Goal: Navigation & Orientation: Find specific page/section

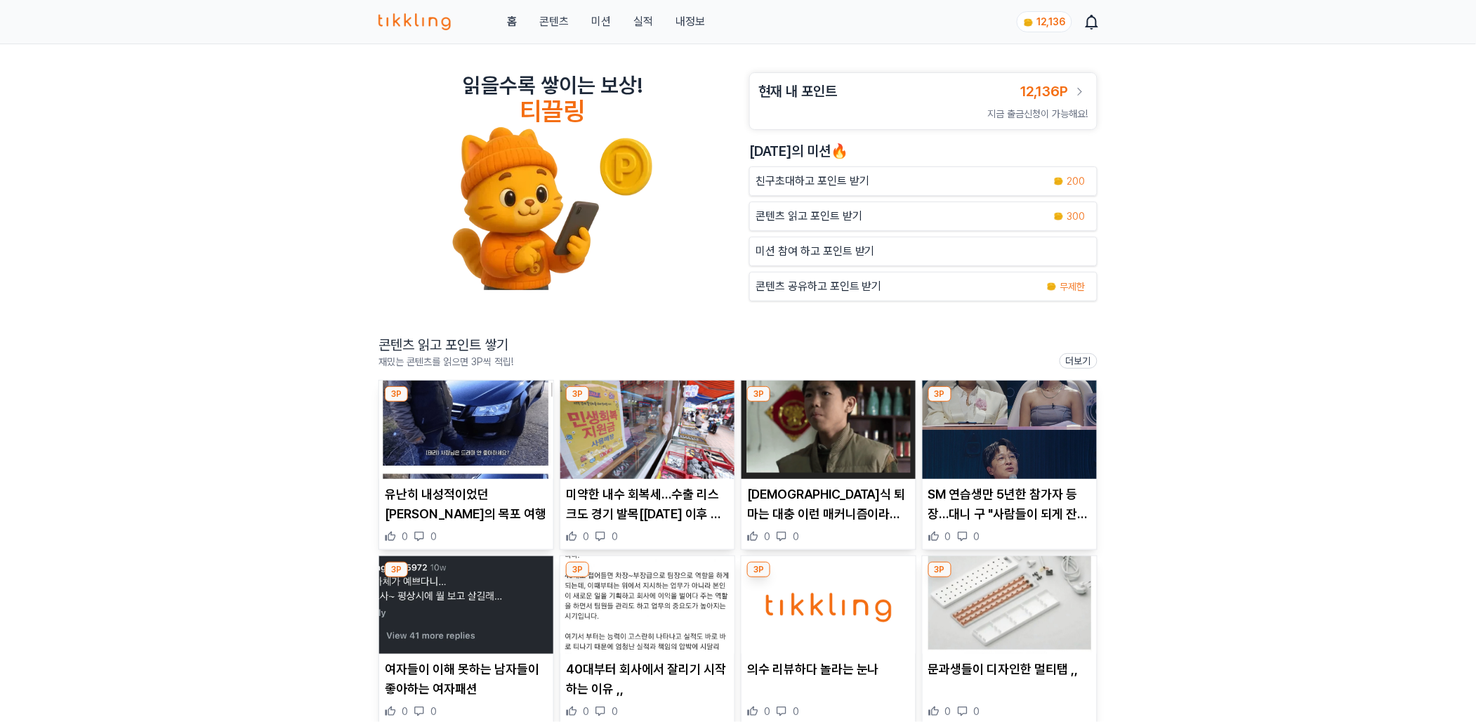
click at [642, 21] on link "실적" at bounding box center [644, 21] width 20 height 17
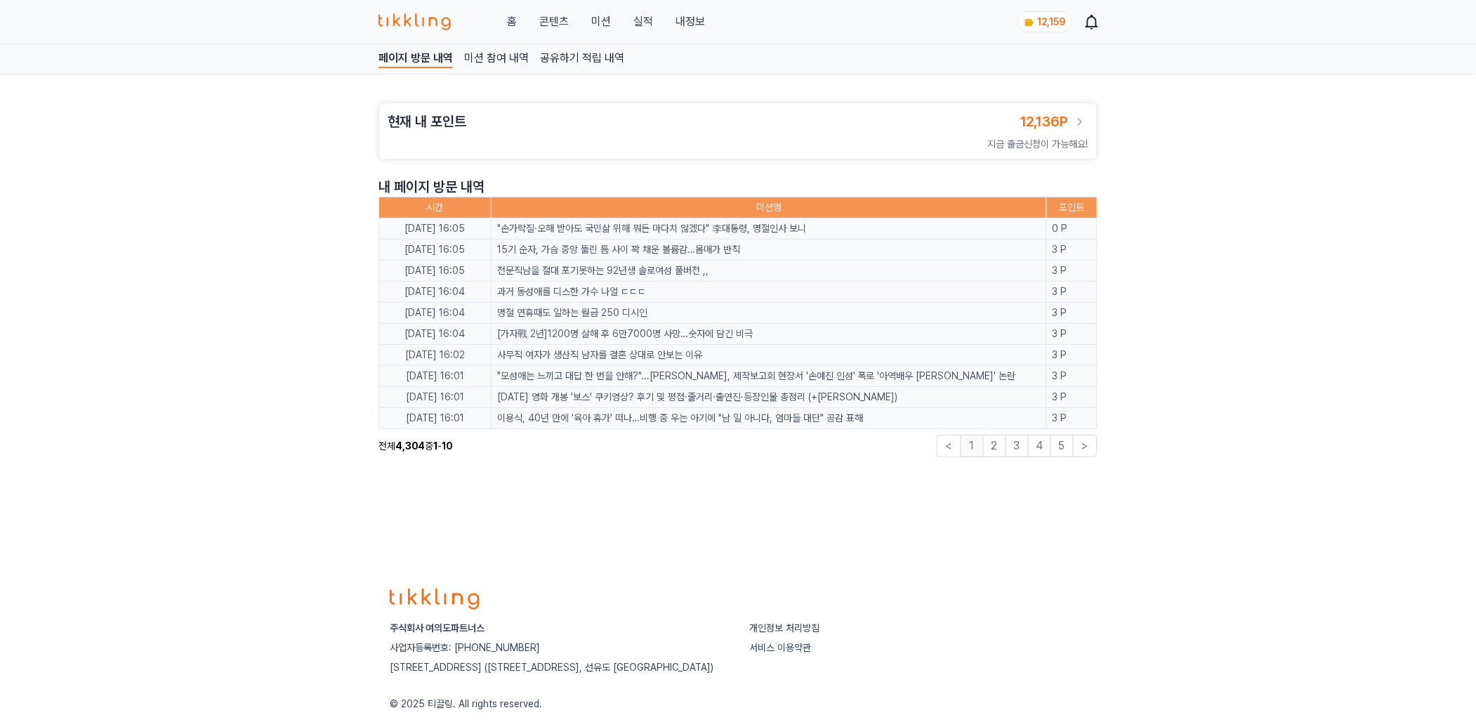
click at [555, 22] on link "콘텐츠" at bounding box center [553, 21] width 29 height 17
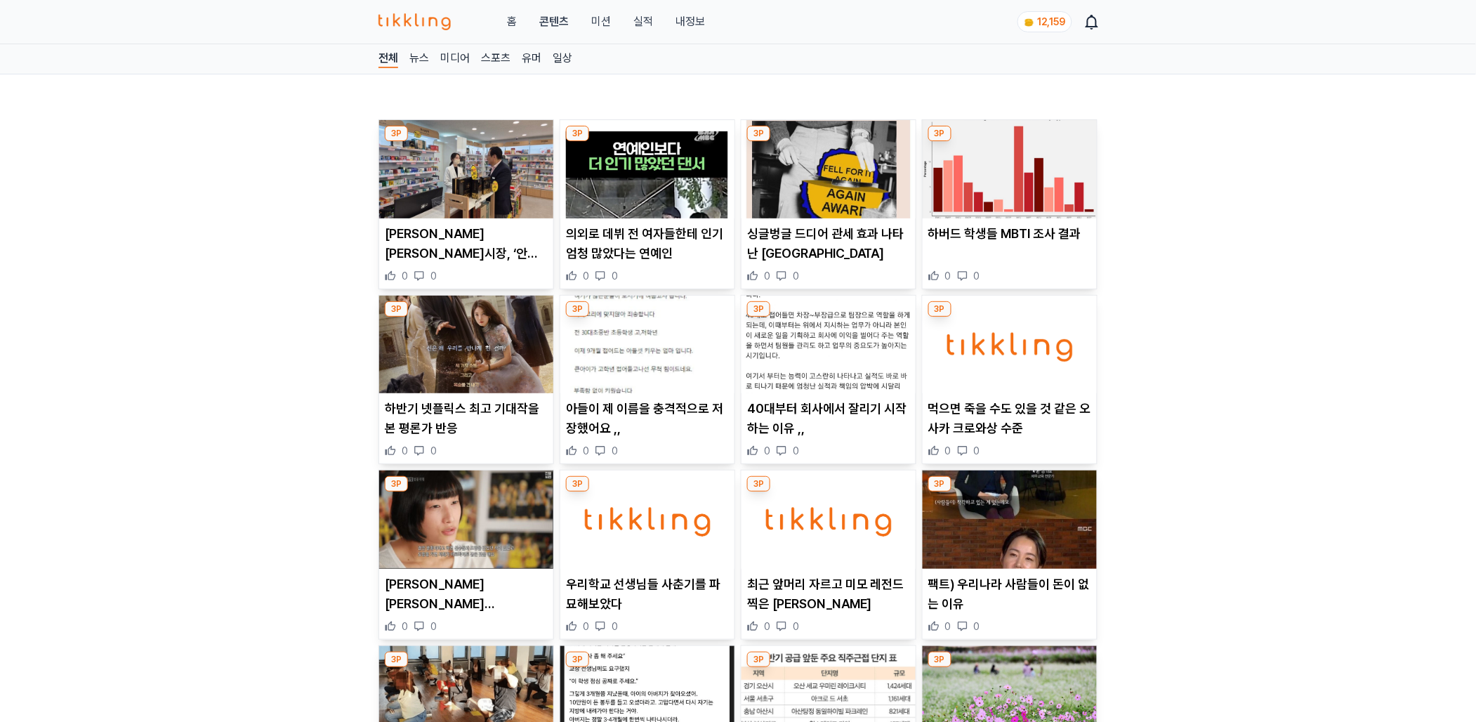
click at [468, 336] on img at bounding box center [466, 345] width 174 height 98
click at [995, 201] on img at bounding box center [1010, 169] width 174 height 98
click at [642, 20] on link "실적" at bounding box center [644, 21] width 20 height 17
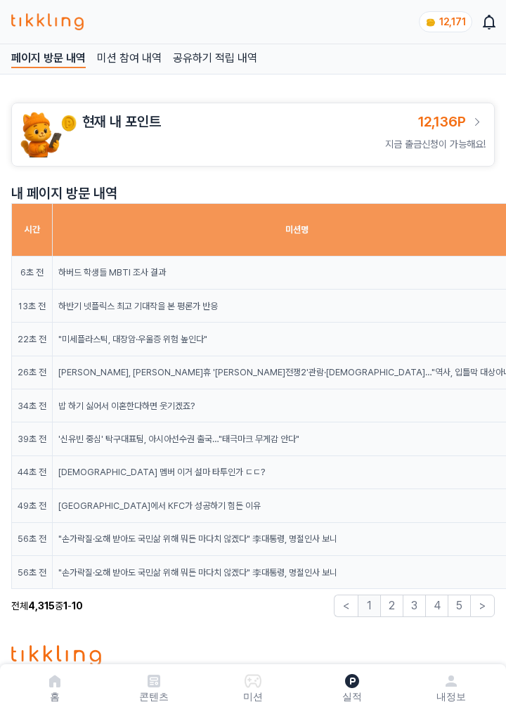
drag, startPoint x: 350, startPoint y: 695, endPoint x: 336, endPoint y: 605, distance: 91.7
click at [350, 695] on p "실적" at bounding box center [352, 696] width 20 height 14
